Goal: Task Accomplishment & Management: Manage account settings

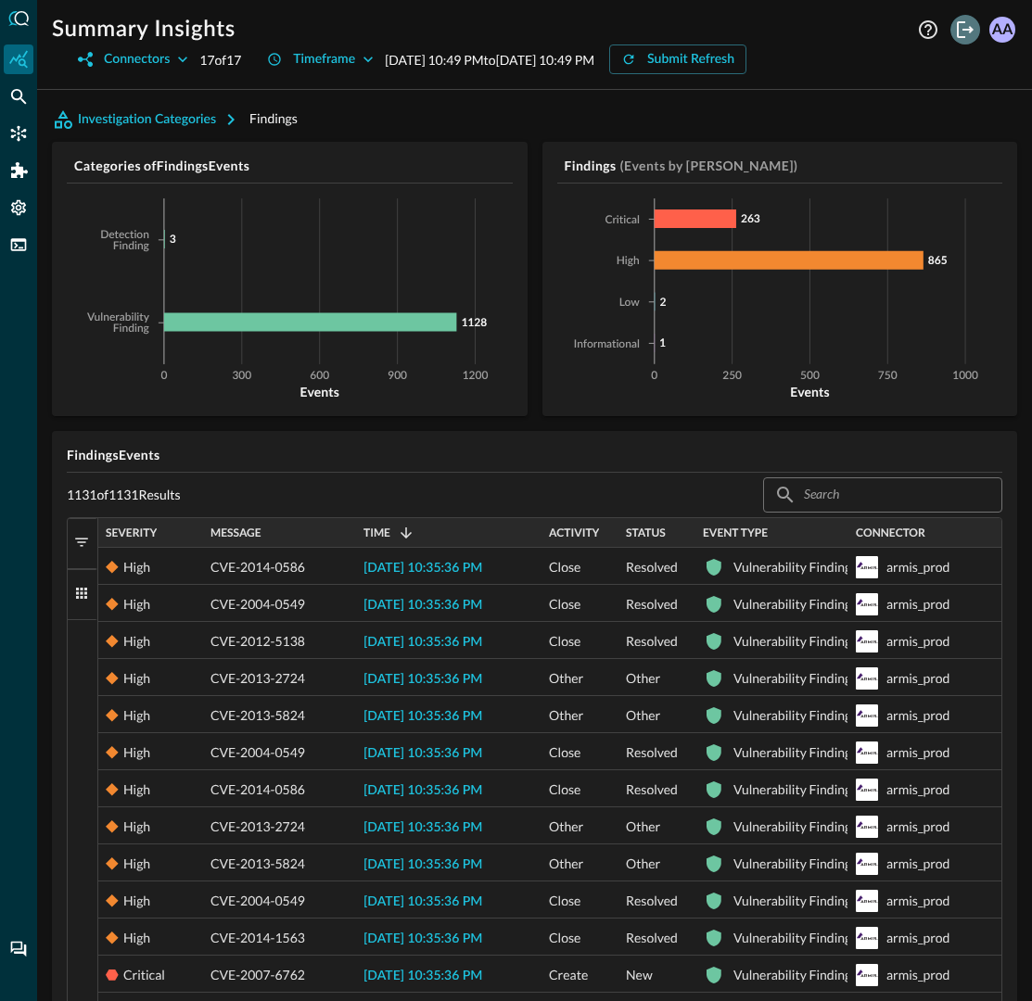
click at [968, 28] on icon "Logout" at bounding box center [965, 30] width 22 height 22
